Goal: Task Accomplishment & Management: Complete application form

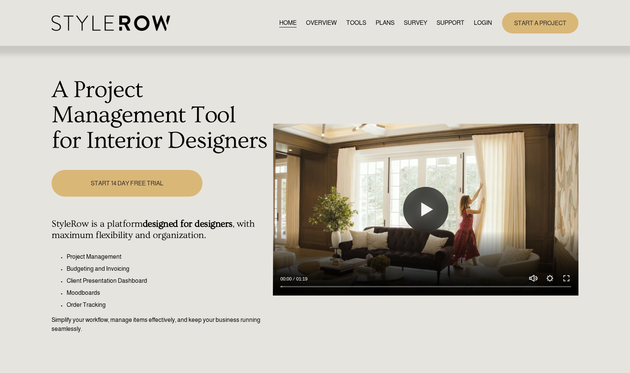
click at [546, 28] on link "START A PROJECT" at bounding box center [540, 22] width 76 height 21
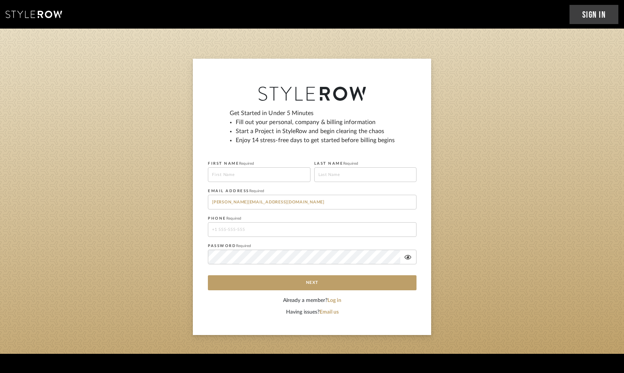
click at [246, 175] on input at bounding box center [259, 174] width 103 height 15
type input "[PERSON_NAME]"
click at [318, 172] on input at bounding box center [365, 174] width 103 height 15
type input "[PERSON_NAME] TEST"
click at [305, 200] on input "[PERSON_NAME][EMAIL_ADDRESS][DOMAIN_NAME]" at bounding box center [312, 202] width 209 height 15
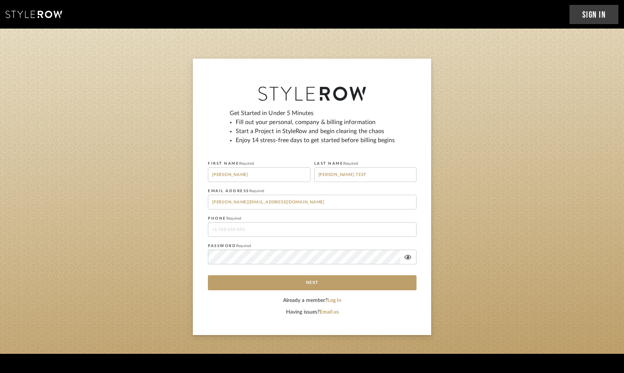
click at [215, 203] on input "[PERSON_NAME][EMAIL_ADDRESS][DOMAIN_NAME]" at bounding box center [312, 202] width 209 height 15
type input "[EMAIL_ADDRESS][DOMAIN_NAME]"
click at [233, 234] on input "tel" at bounding box center [312, 229] width 209 height 15
type input "6506461276"
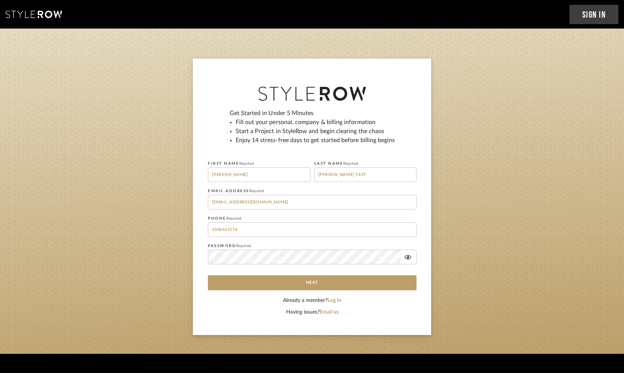
click at [188, 215] on sign-up "Get Started in Under 5 Minutes Fill out your personal, company & billing inform…" at bounding box center [312, 197] width 624 height 276
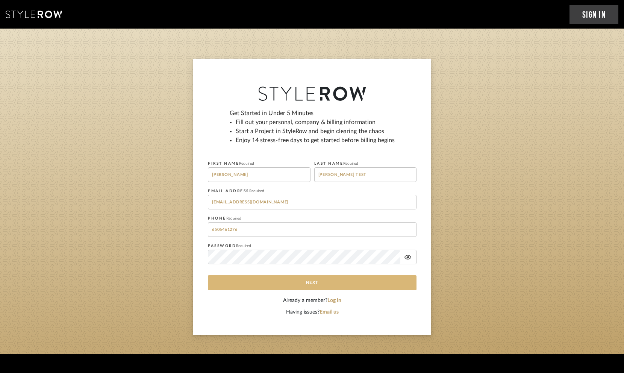
click at [297, 282] on button "Next" at bounding box center [312, 282] width 209 height 15
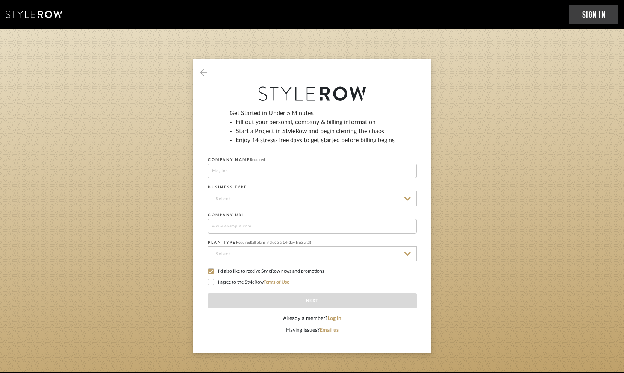
click at [338, 169] on input at bounding box center [312, 171] width 209 height 15
type input "SR TEST SIGNUP"
click at [247, 198] on input at bounding box center [312, 198] width 209 height 15
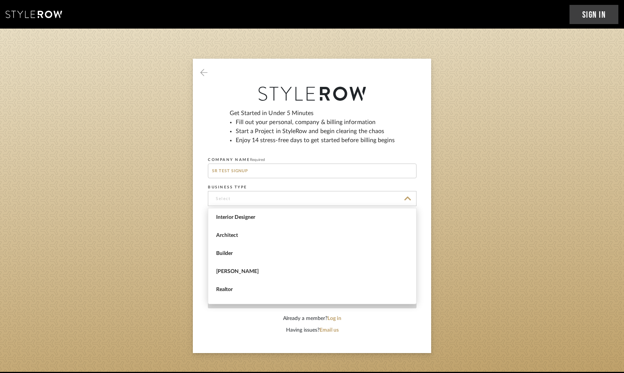
click at [247, 198] on input at bounding box center [312, 198] width 209 height 15
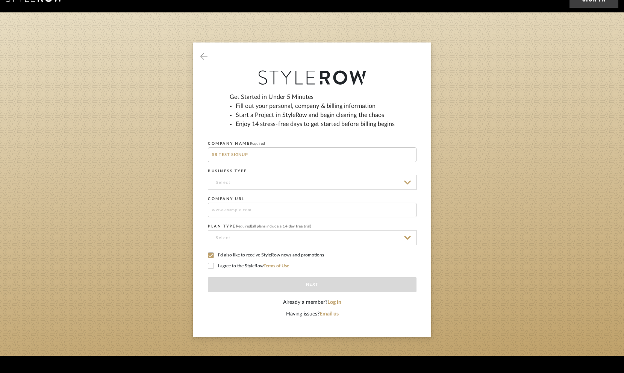
scroll to position [24, 0]
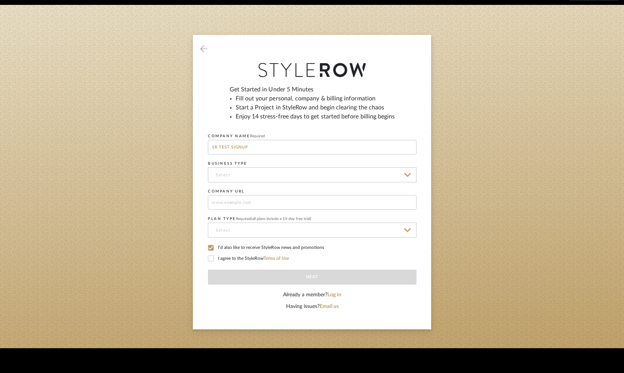
click at [211, 247] on icon at bounding box center [211, 248] width 5 height 4
click at [211, 261] on icon at bounding box center [210, 258] width 5 height 5
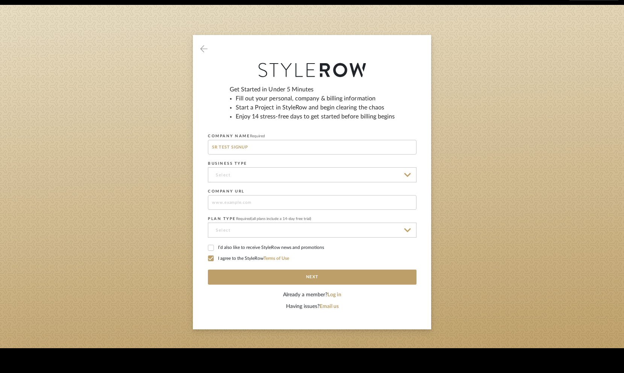
click at [233, 228] on input at bounding box center [312, 230] width 209 height 15
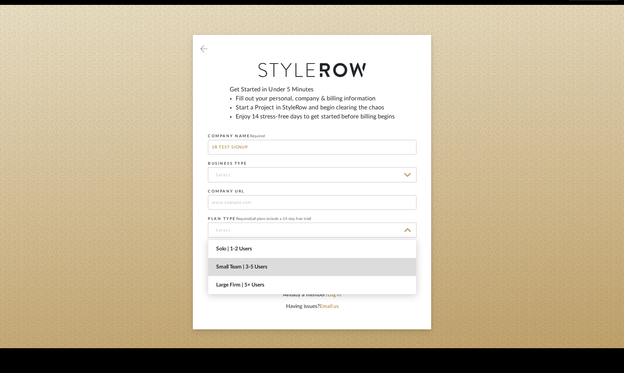
click at [247, 267] on span "Small Team | 3-5 Users" at bounding box center [313, 267] width 194 height 6
type input "Small Team | 3-5 Users"
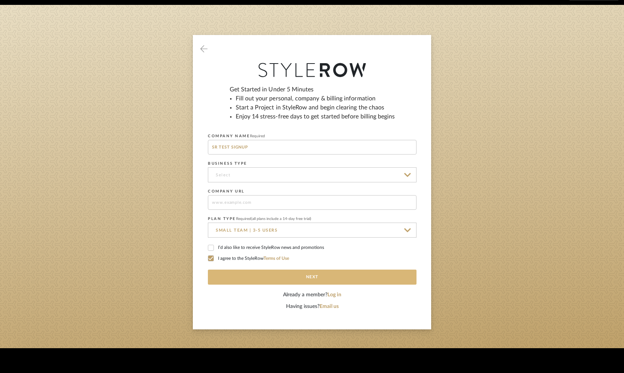
click at [300, 280] on button "Next" at bounding box center [312, 277] width 209 height 15
